Goal: Find contact information: Find contact information

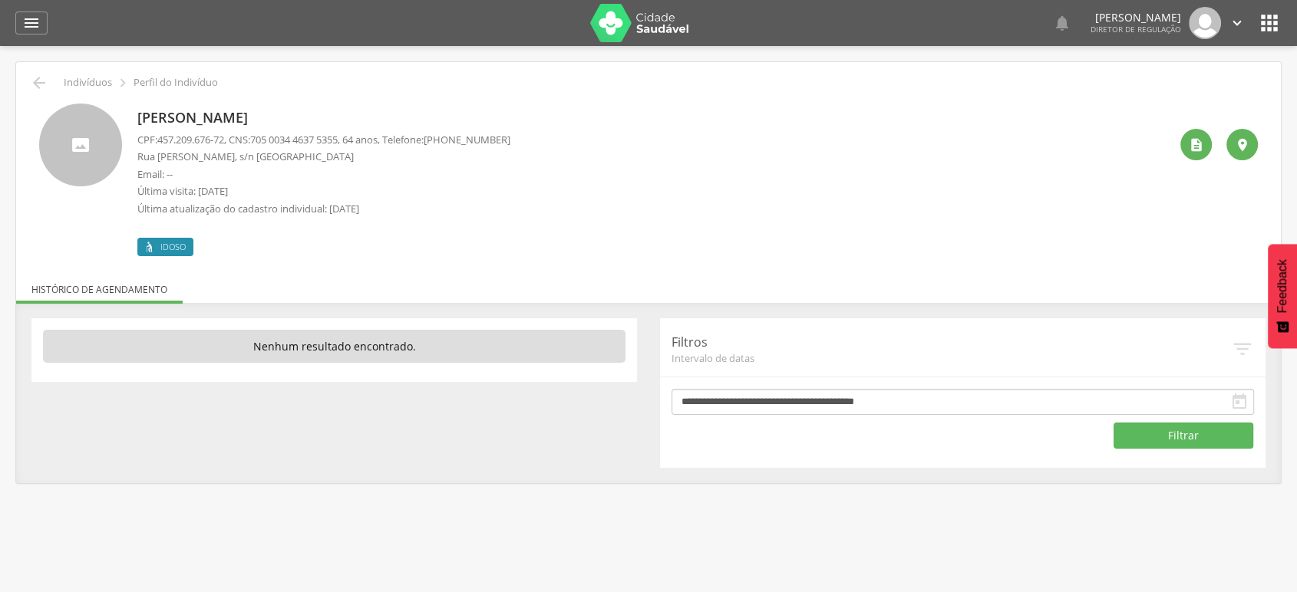
drag, startPoint x: 446, startPoint y: 137, endPoint x: 528, endPoint y: 140, distance: 82.2
click at [528, 140] on div "Reginaldo Machado Gomes CPF: 457.209.676-72 , CNS: 705 0034 4637 5355 , 64 anos…" at bounding box center [652, 180] width 1031 height 153
copy span "(75) 98213-0017"
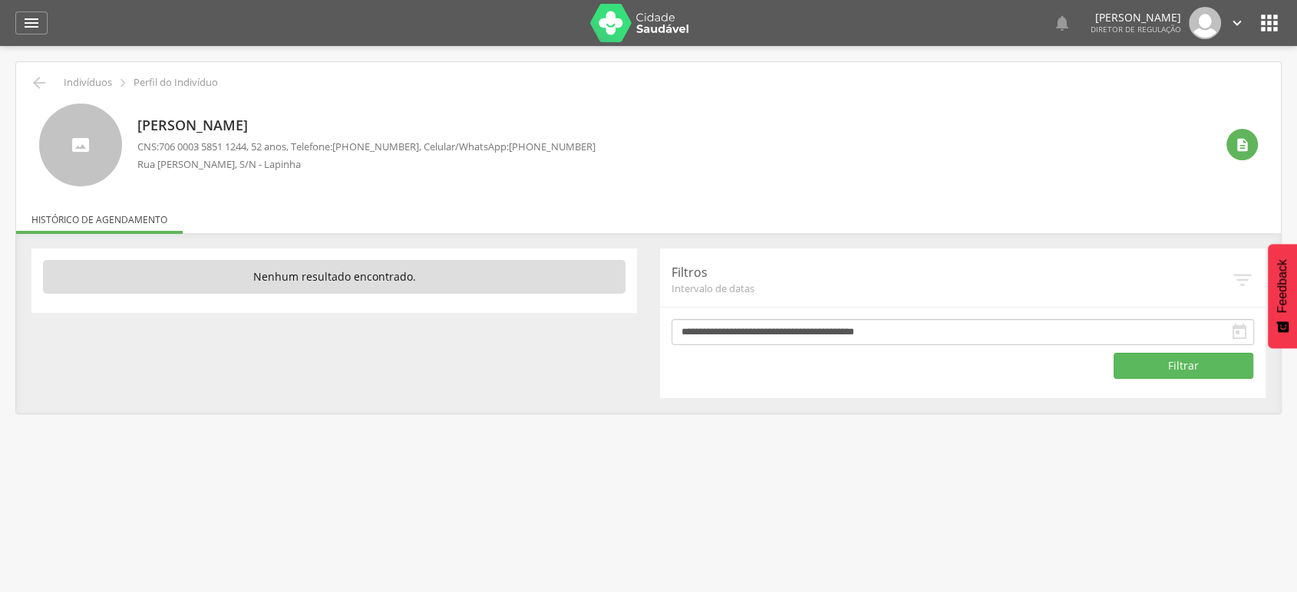
drag, startPoint x: 533, startPoint y: 144, endPoint x: 589, endPoint y: 146, distance: 56.8
click at [589, 146] on p "CNS: 706 0003 5851 1244 , 52 anos, Telefone: (74) 99802-5110 , Celular/WhatsApp…" at bounding box center [366, 147] width 458 height 15
copy span "(74) 99802-5110"
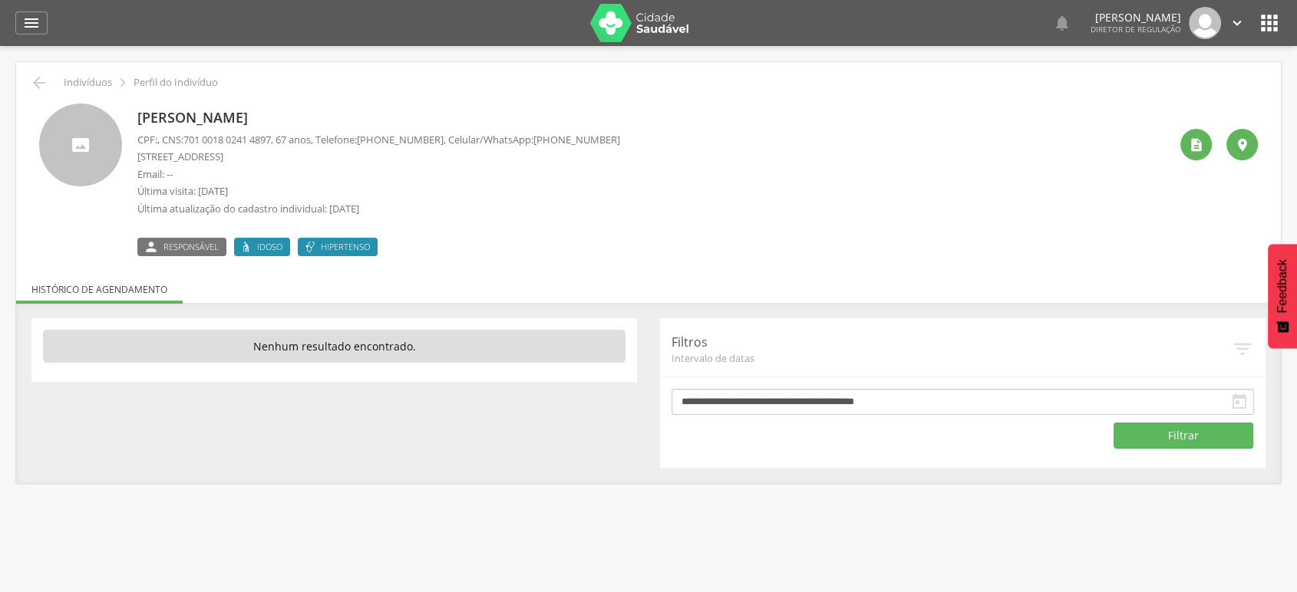
drag, startPoint x: 543, startPoint y: 138, endPoint x: 629, endPoint y: 139, distance: 85.2
click at [629, 139] on div "Marilene Santos Ferreira Lima CPF: , CNS: 701 0018 0241 4897 , 67 anos, Telefon…" at bounding box center [652, 180] width 1031 height 153
copy span "(74) 99908-6517"
drag, startPoint x: 625, startPoint y: 140, endPoint x: 700, endPoint y: 140, distance: 74.4
click at [700, 140] on div "Joselito Silva Santos CPF: 864.224.995-15 , CNS: 700 8054 6769 5085 , 67 anos, …" at bounding box center [652, 180] width 1031 height 153
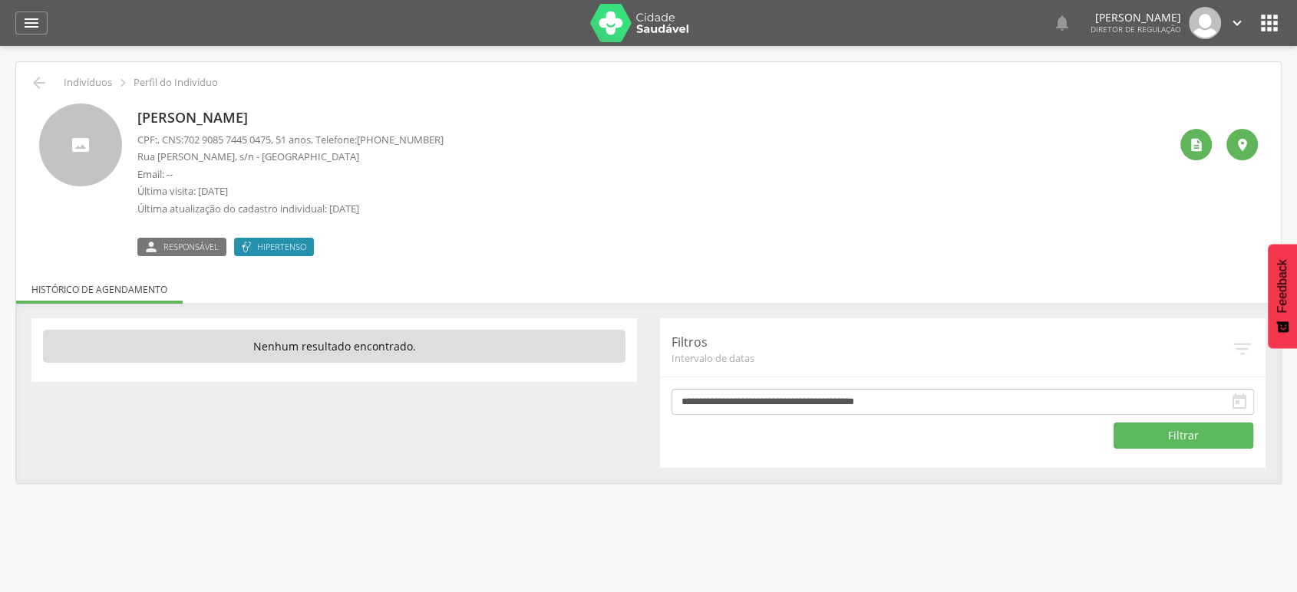
drag, startPoint x: 374, startPoint y: 140, endPoint x: 448, endPoint y: 139, distance: 74.4
click at [444, 139] on p "CPF: , CNS: 702 9085 7445 0475 , 51 anos, Telefone: (74) 99918-4847" at bounding box center [290, 140] width 306 height 15
copy span "(74) 99918-4847"
drag, startPoint x: 614, startPoint y: 140, endPoint x: 705, endPoint y: 143, distance: 90.6
click at [705, 143] on div "[PERSON_NAME] CPF: 043.470.025-80 , CNS: [PHONE_NUMBER] , 38 anos, Telefone: [P…" at bounding box center [652, 180] width 1031 height 153
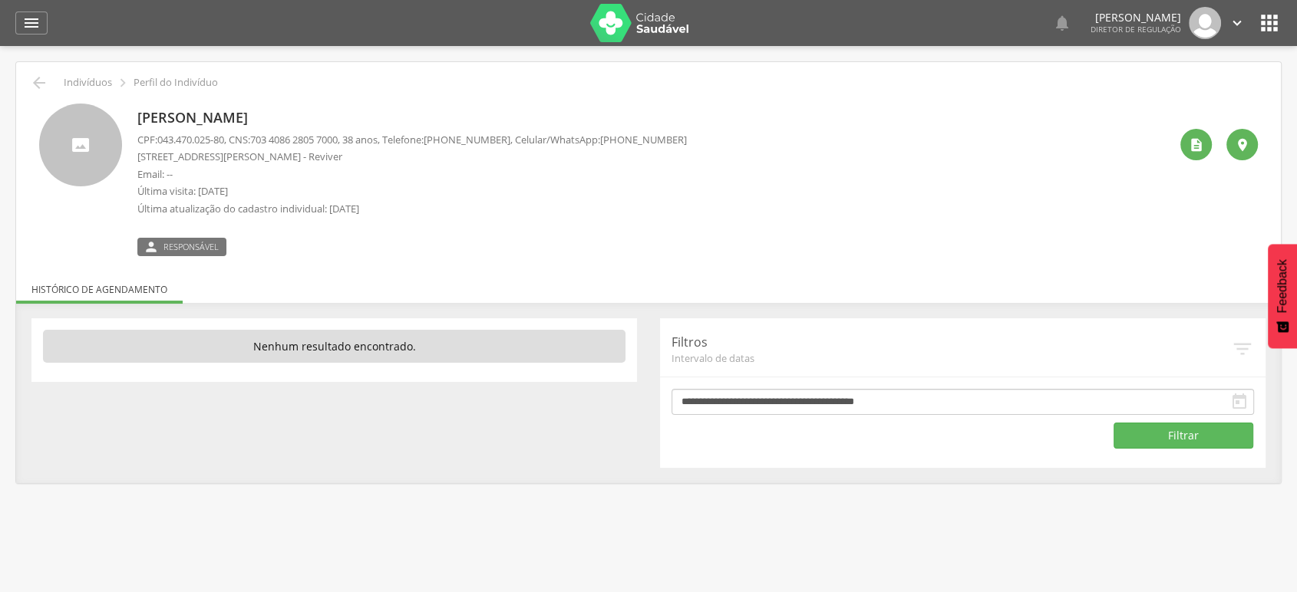
copy span "[PHONE_NUMBER]"
drag, startPoint x: 615, startPoint y: 137, endPoint x: 687, endPoint y: 135, distance: 72.2
click at [687, 135] on span "(74) 99913-5935" at bounding box center [643, 140] width 87 height 14
copy span "(74) 99913-5935"
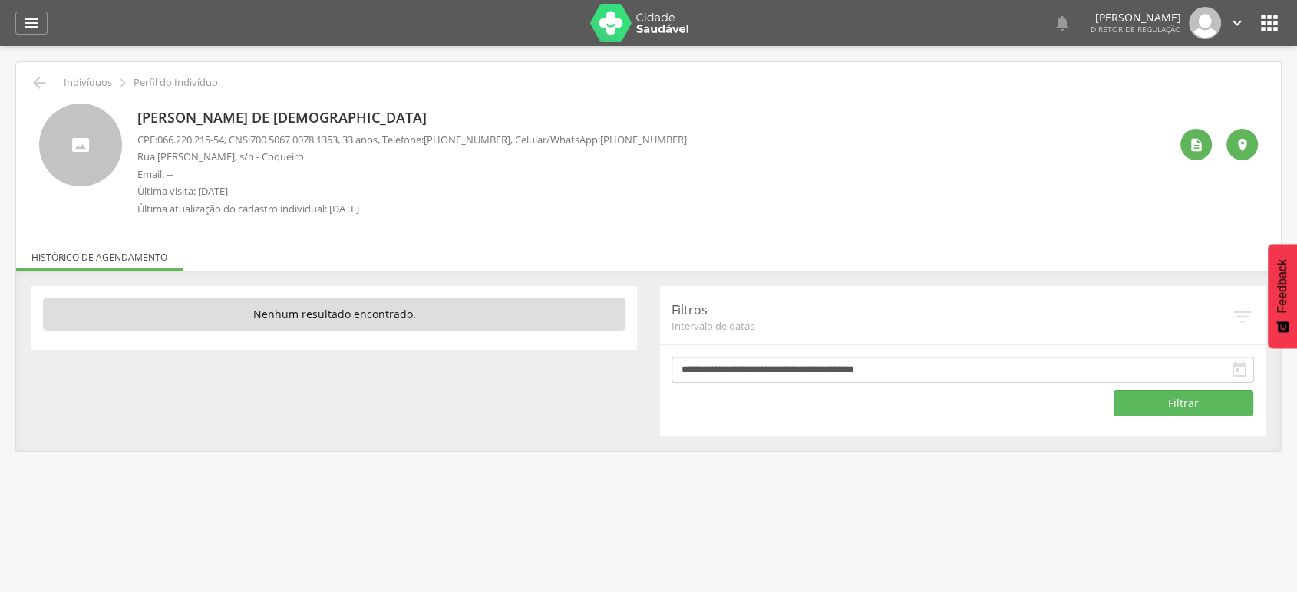
drag, startPoint x: 615, startPoint y: 137, endPoint x: 688, endPoint y: 137, distance: 72.9
click at [687, 137] on span "[PHONE_NUMBER]" at bounding box center [643, 140] width 87 height 14
copy span "[PHONE_NUMBER]"
